Goal: Information Seeking & Learning: Learn about a topic

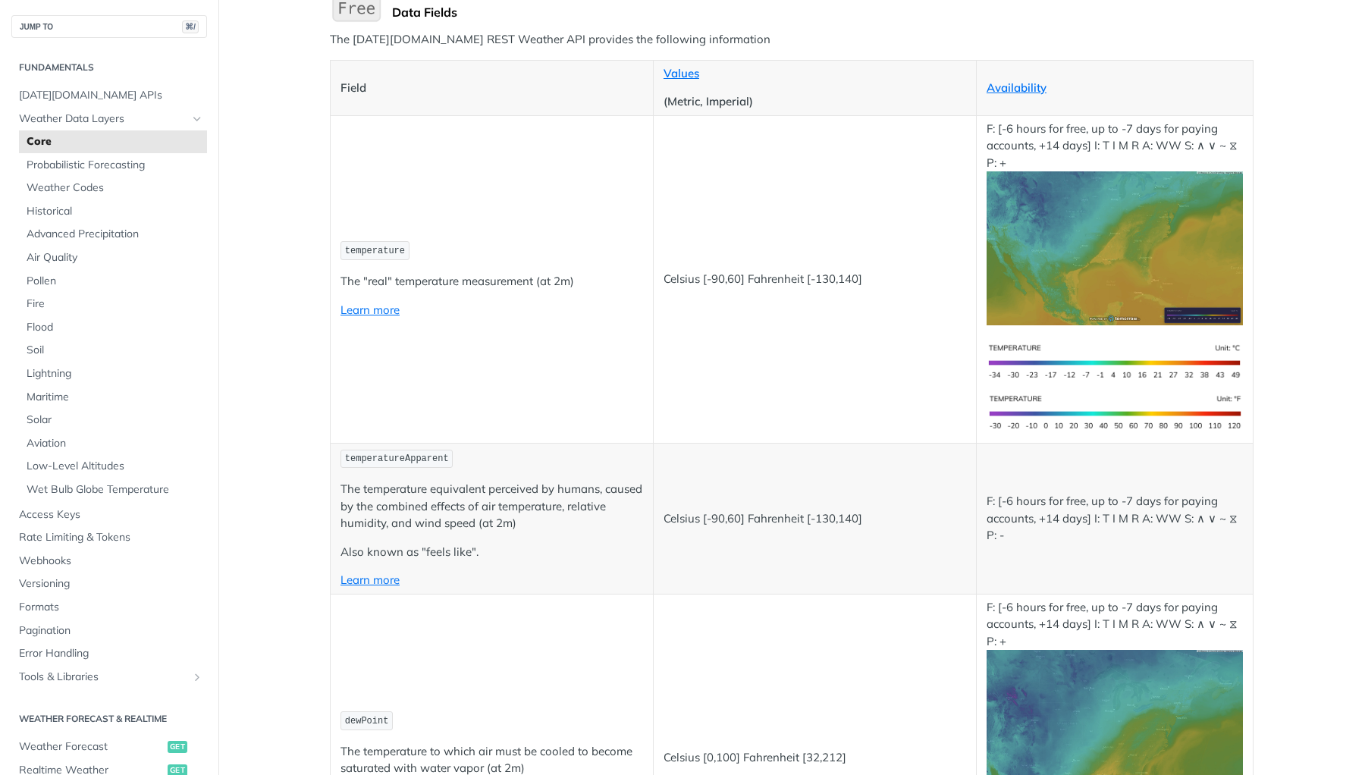
scroll to position [198, 0]
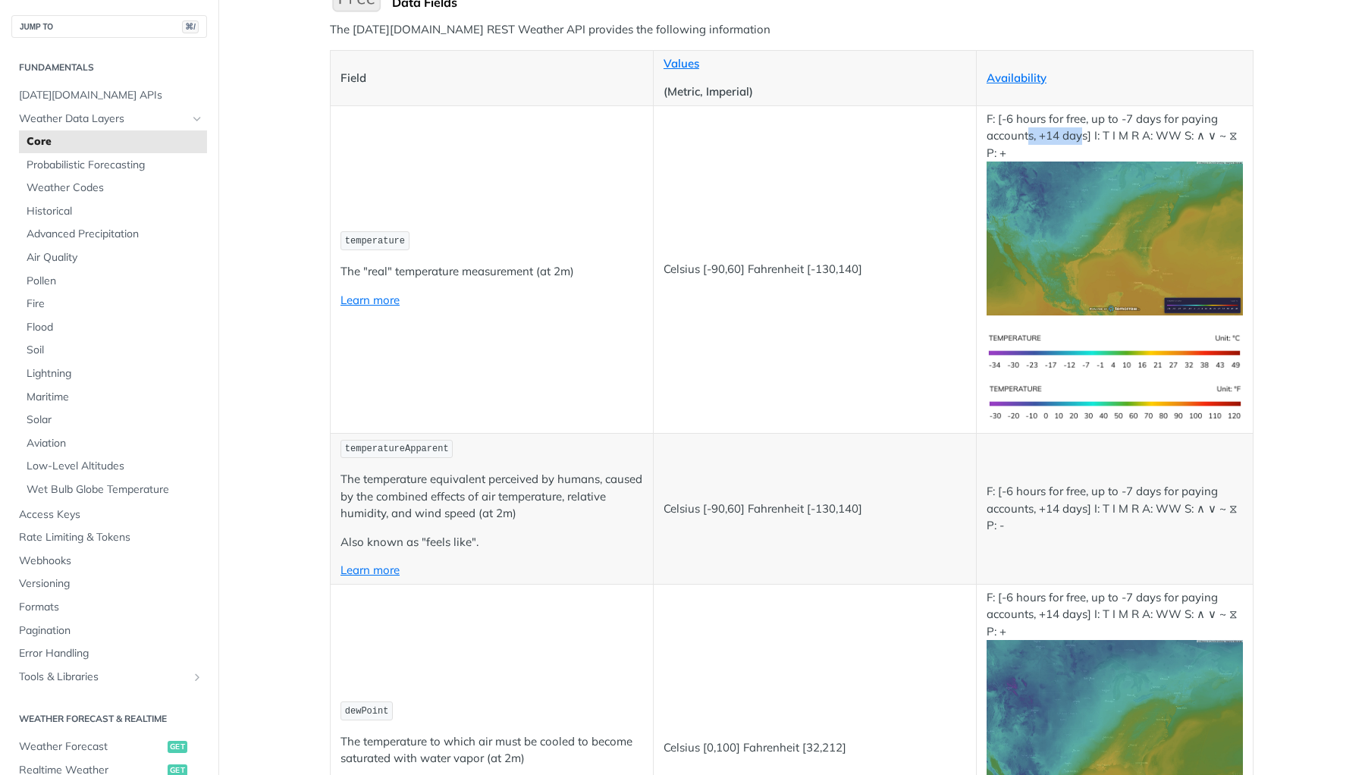
drag, startPoint x: 1029, startPoint y: 133, endPoint x: 1078, endPoint y: 132, distance: 49.3
click at [1078, 132] on p "F: [-6 hours for free, up to -7 days for paying accounts, +14 days] I: T I M R …" at bounding box center [1114, 213] width 256 height 205
drag, startPoint x: 1005, startPoint y: 118, endPoint x: 1105, endPoint y: 118, distance: 100.1
click at [1105, 118] on p "F: [-6 hours for free, up to -7 days for paying accounts, +14 days] I: T I M R …" at bounding box center [1114, 213] width 256 height 205
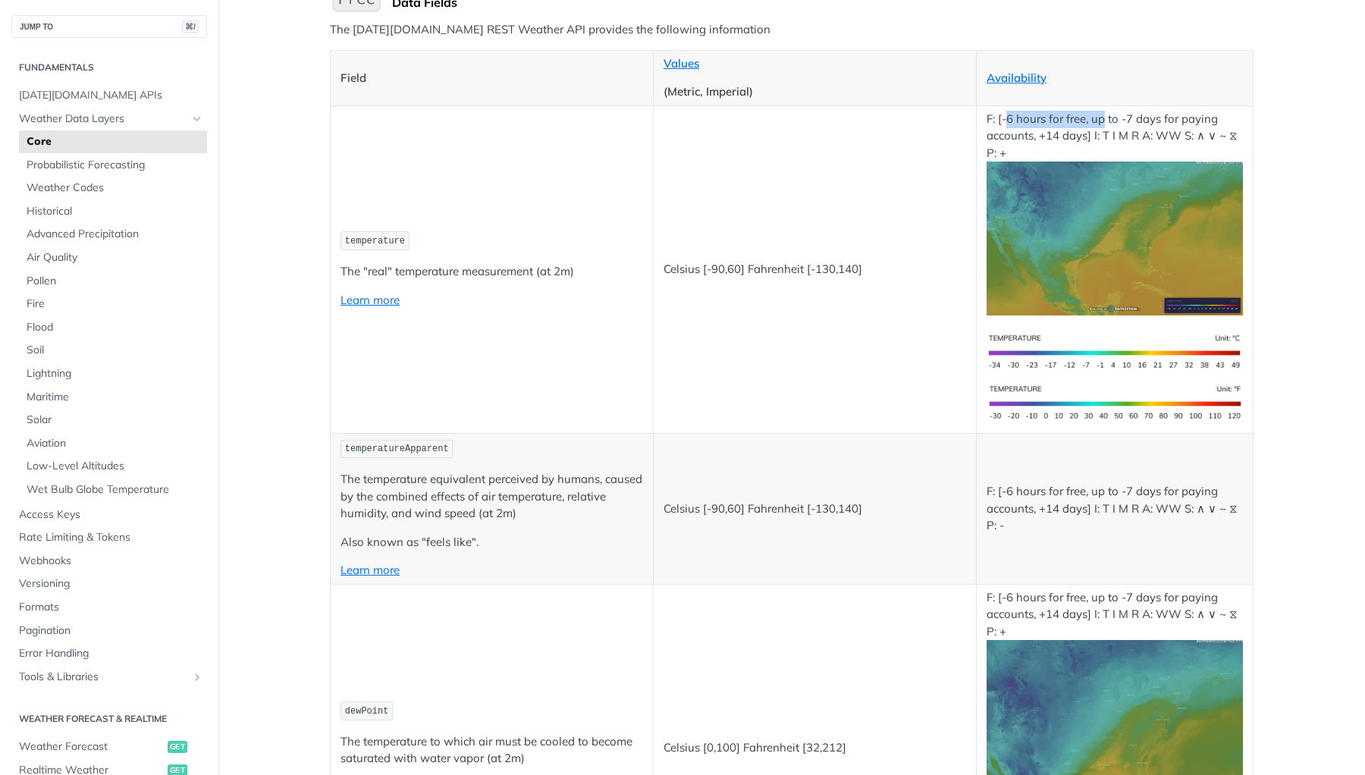
click at [1105, 118] on p "F: [-6 hours for free, up to -7 days for paying accounts, +14 days] I: T I M R …" at bounding box center [1114, 213] width 256 height 205
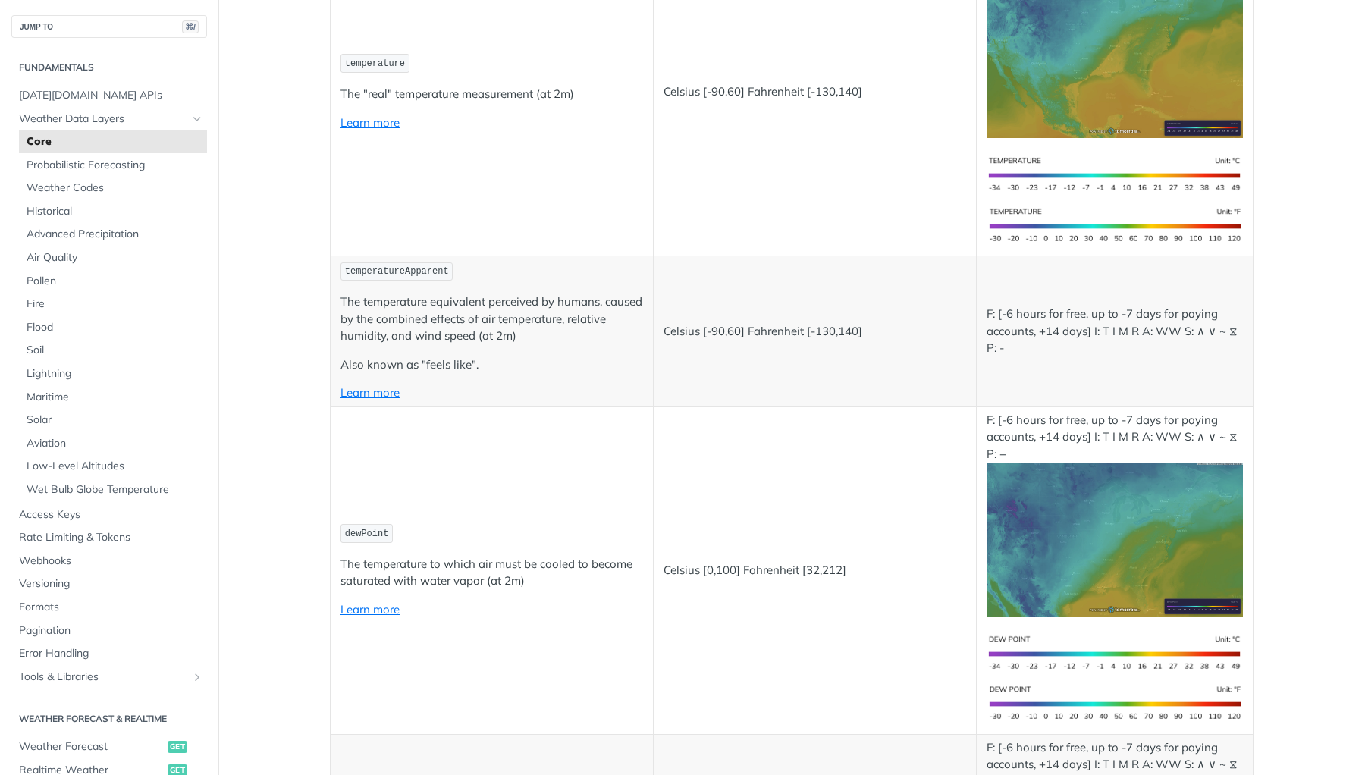
scroll to position [380, 0]
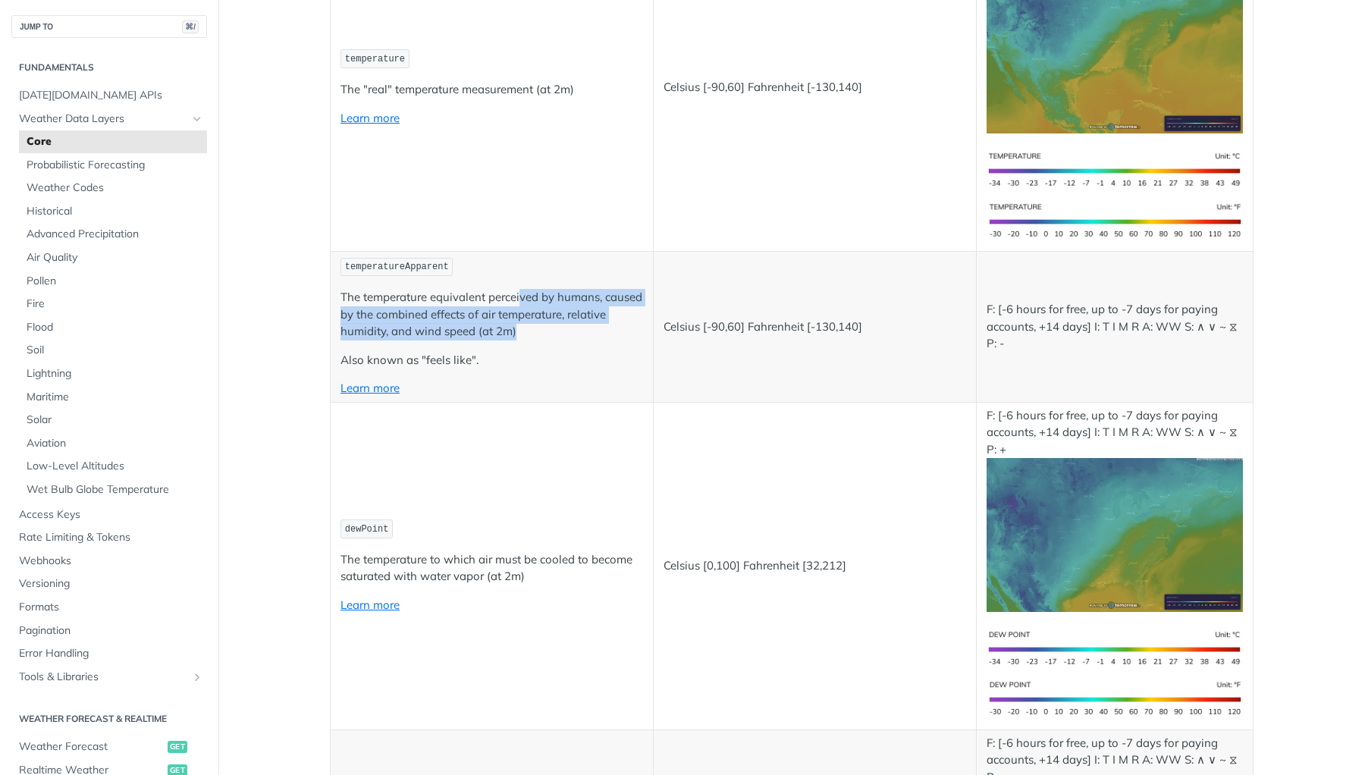
drag, startPoint x: 537, startPoint y: 300, endPoint x: 556, endPoint y: 323, distance: 30.2
click at [556, 322] on p "The temperature equivalent perceived by humans, caused by the combined effects …" at bounding box center [491, 315] width 303 height 52
click at [556, 323] on p "The temperature equivalent perceived by humans, caused by the combined effects …" at bounding box center [491, 315] width 303 height 52
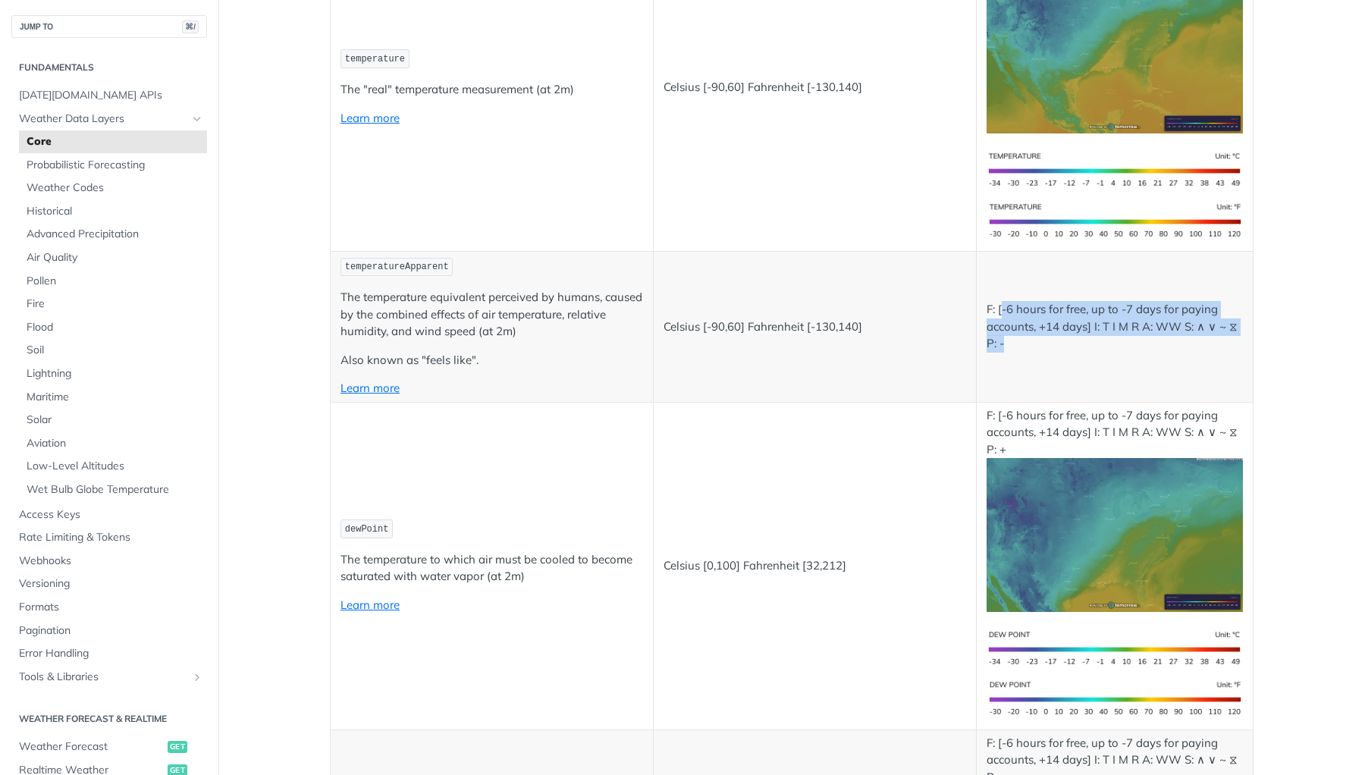
drag, startPoint x: 1002, startPoint y: 306, endPoint x: 1146, endPoint y: 334, distance: 146.6
click at [1146, 334] on p "F: [-6 hours for free, up to -7 days for paying accounts, +14 days] I: T I M R …" at bounding box center [1114, 327] width 256 height 52
click at [1144, 332] on p "F: [-6 hours for free, up to -7 days for paying accounts, +14 days] I: T I M R …" at bounding box center [1114, 327] width 256 height 52
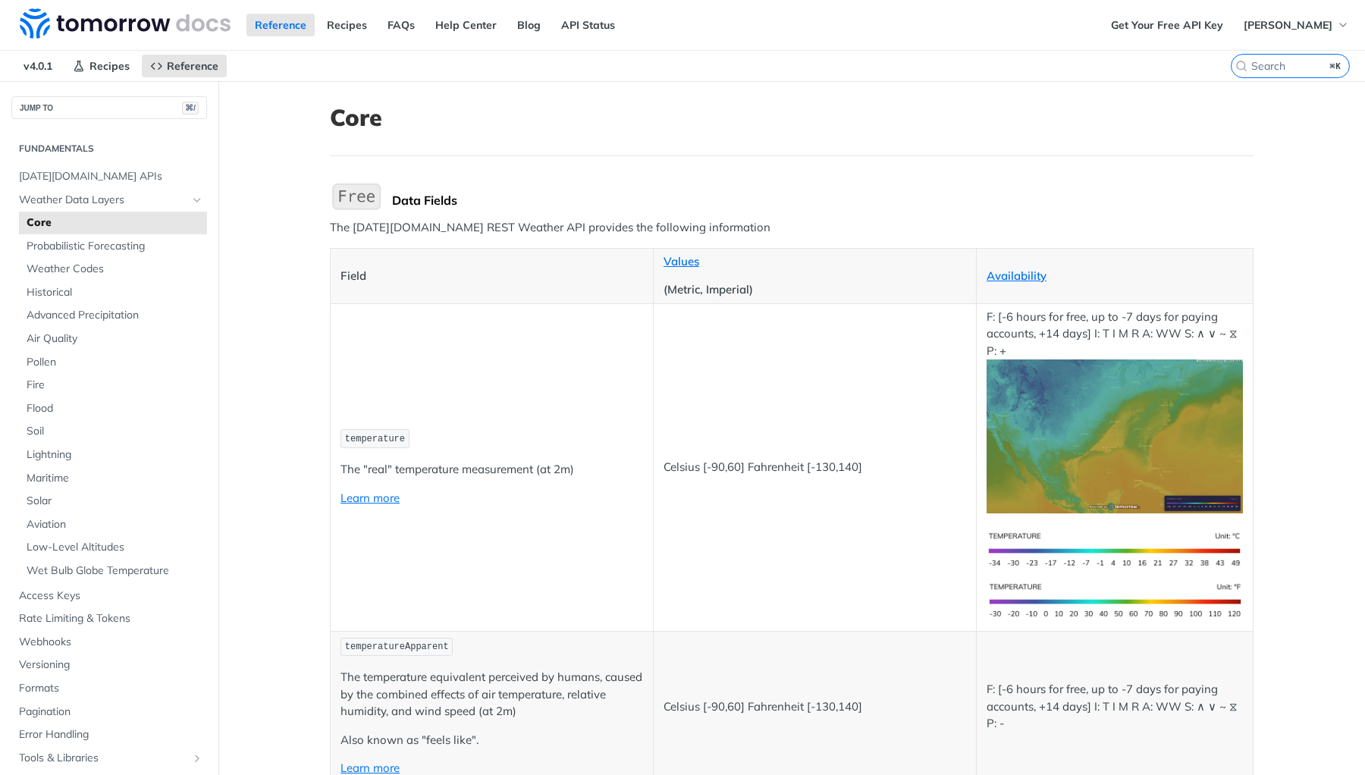
scroll to position [0, 0]
click at [54, 173] on span "[DATE][DOMAIN_NAME] APIs" at bounding box center [111, 176] width 184 height 15
